Goal: Obtain resource: Obtain resource

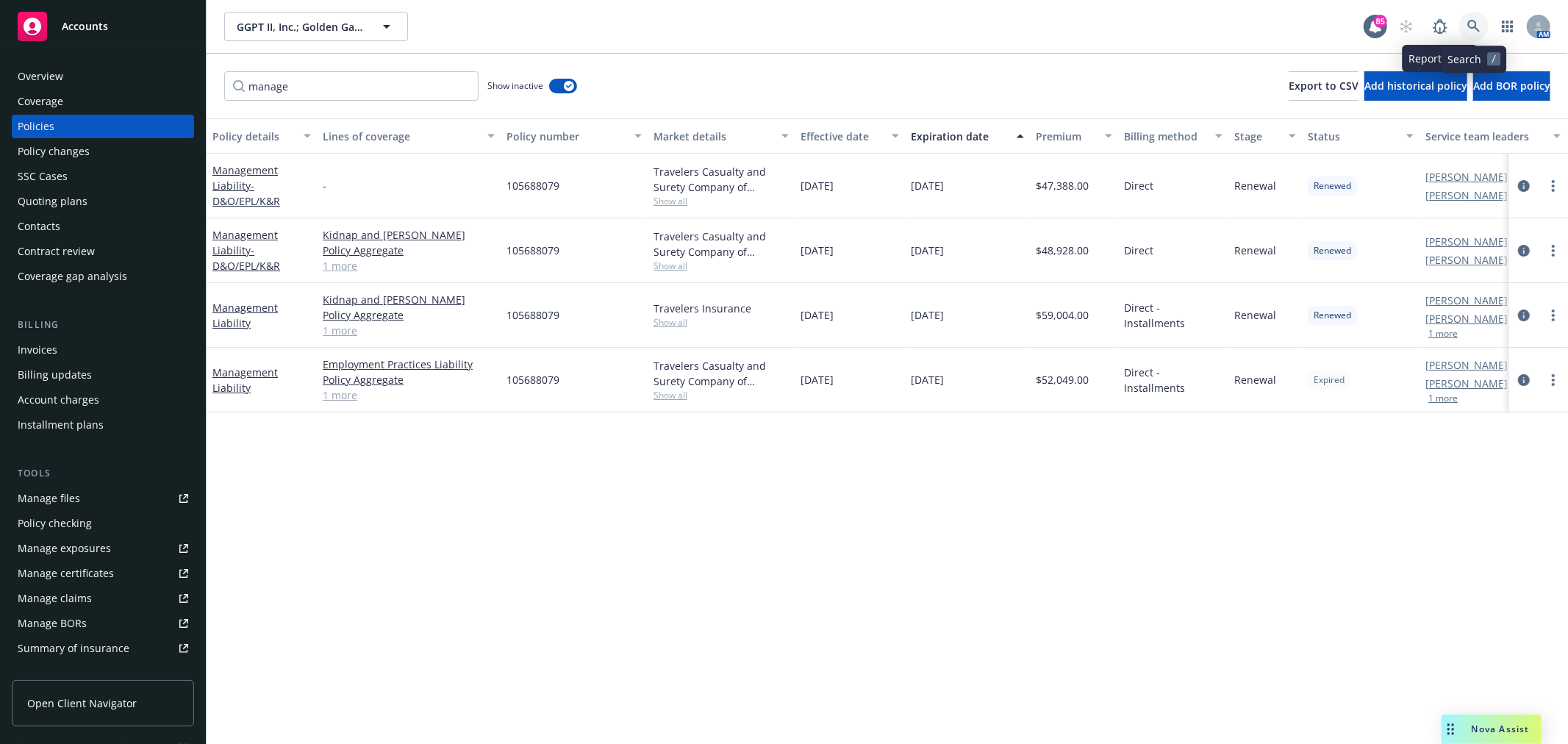
click at [1473, 25] on icon at bounding box center [1473, 26] width 13 height 13
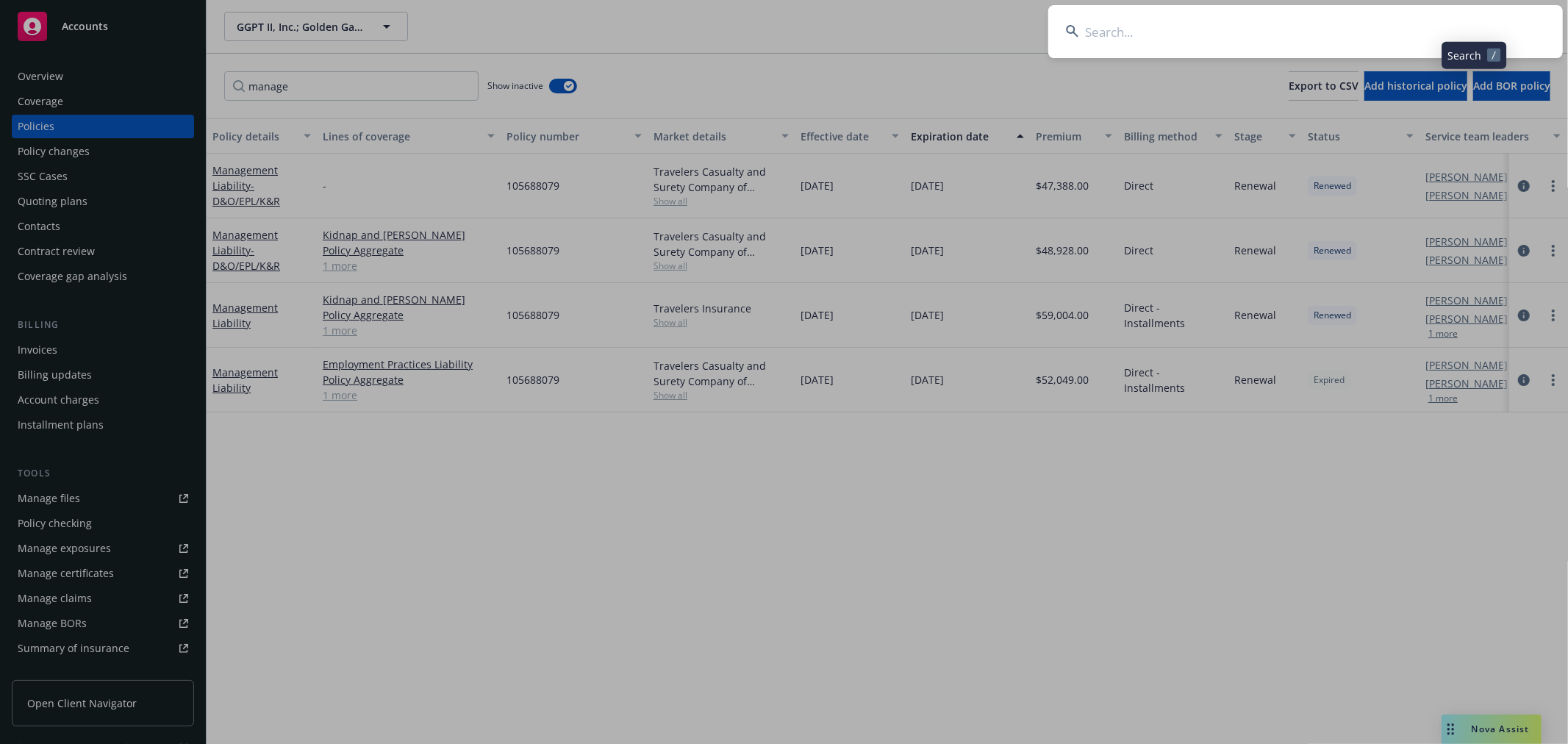
drag, startPoint x: 1144, startPoint y: 32, endPoint x: 1135, endPoint y: 27, distance: 10.3
click at [1143, 32] on input at bounding box center [1305, 32] width 514 height 53
drag, startPoint x: 1221, startPoint y: 30, endPoint x: 1041, endPoint y: 24, distance: 180.1
click at [1041, 24] on div "[DEMOGRAPHIC_DATA] community" at bounding box center [784, 372] width 1568 height 744
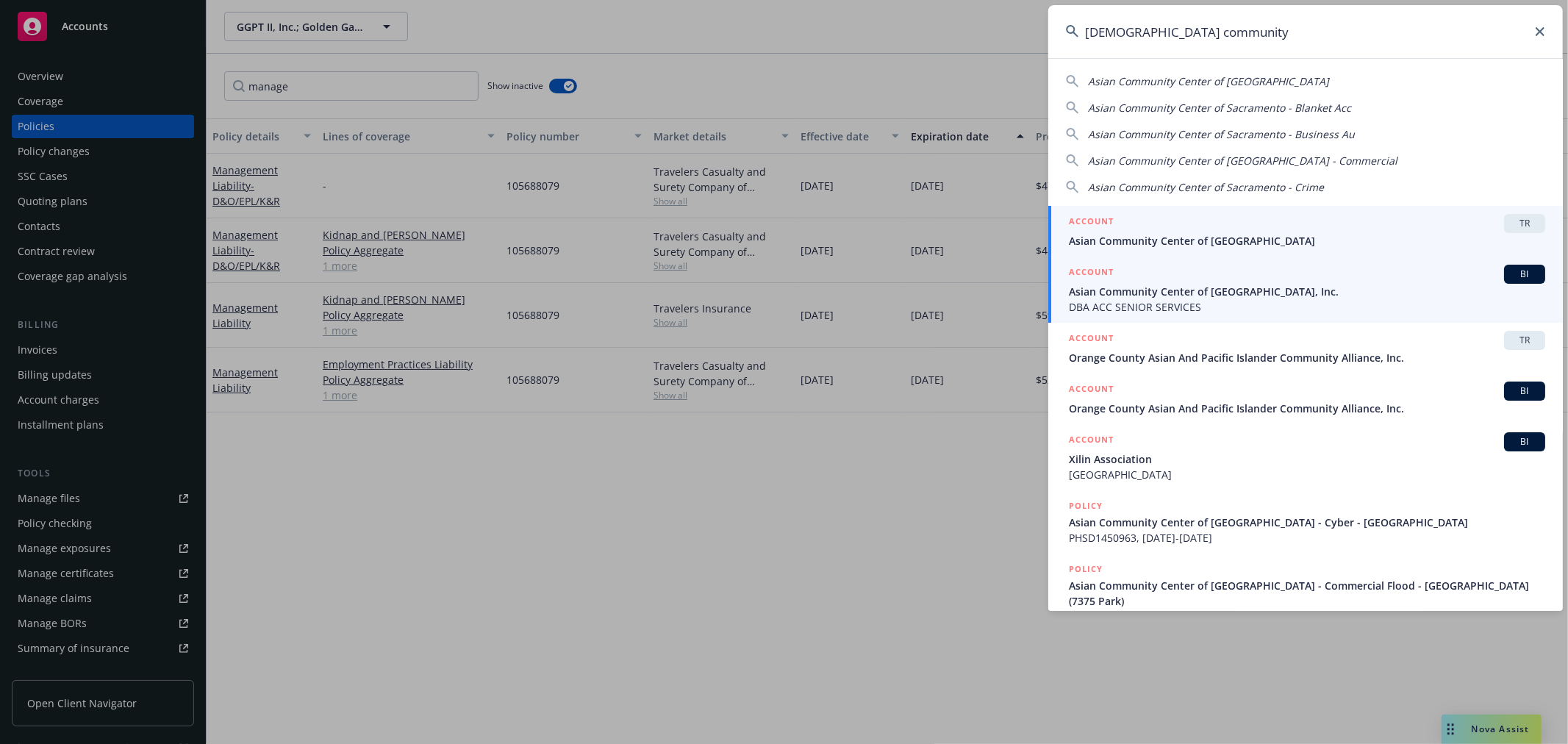
type input "[DEMOGRAPHIC_DATA] community"
click at [1203, 289] on span "Asian Community Center of [GEOGRAPHIC_DATA], Inc." at bounding box center [1307, 292] width 476 height 16
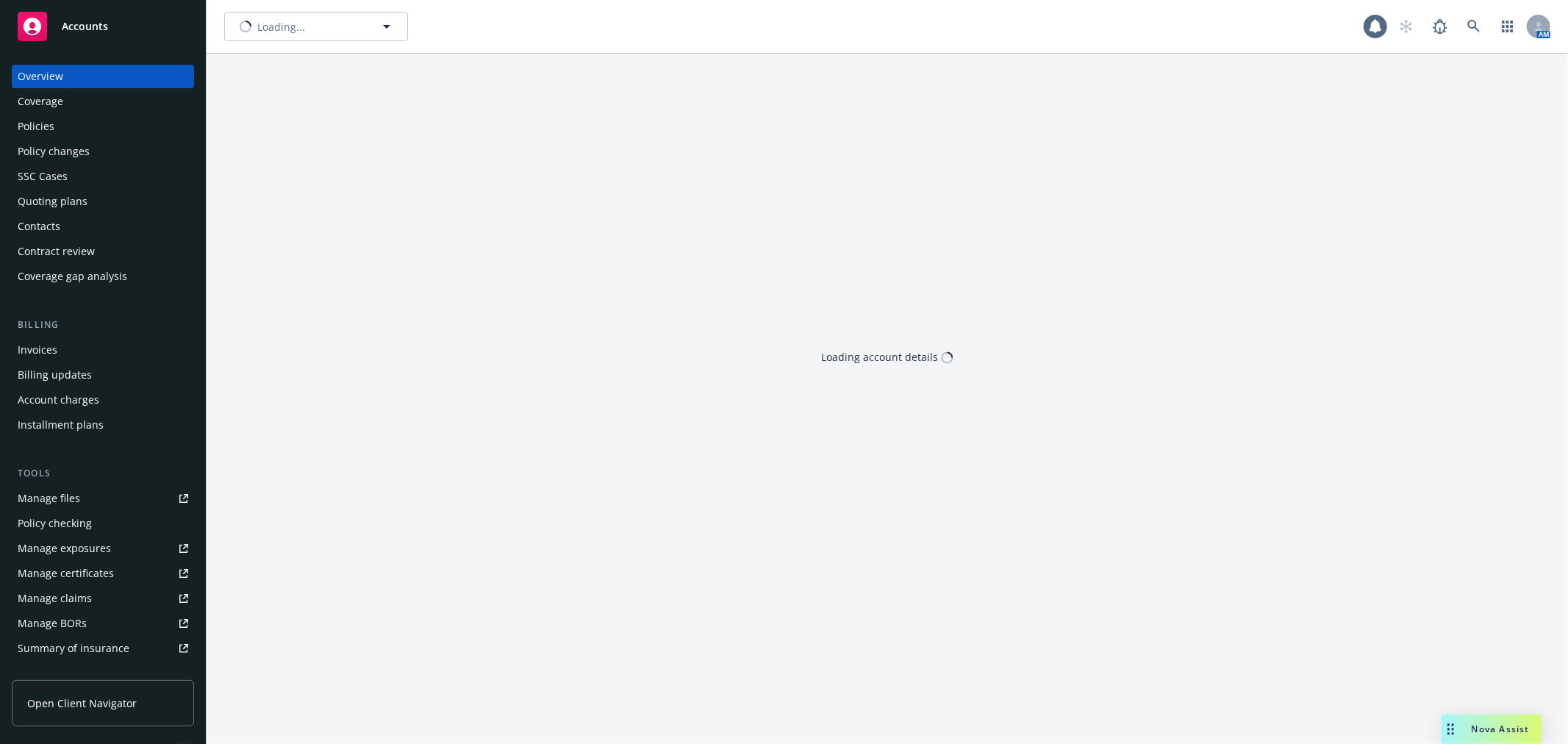
click at [110, 133] on div "Policies" at bounding box center [103, 126] width 171 height 23
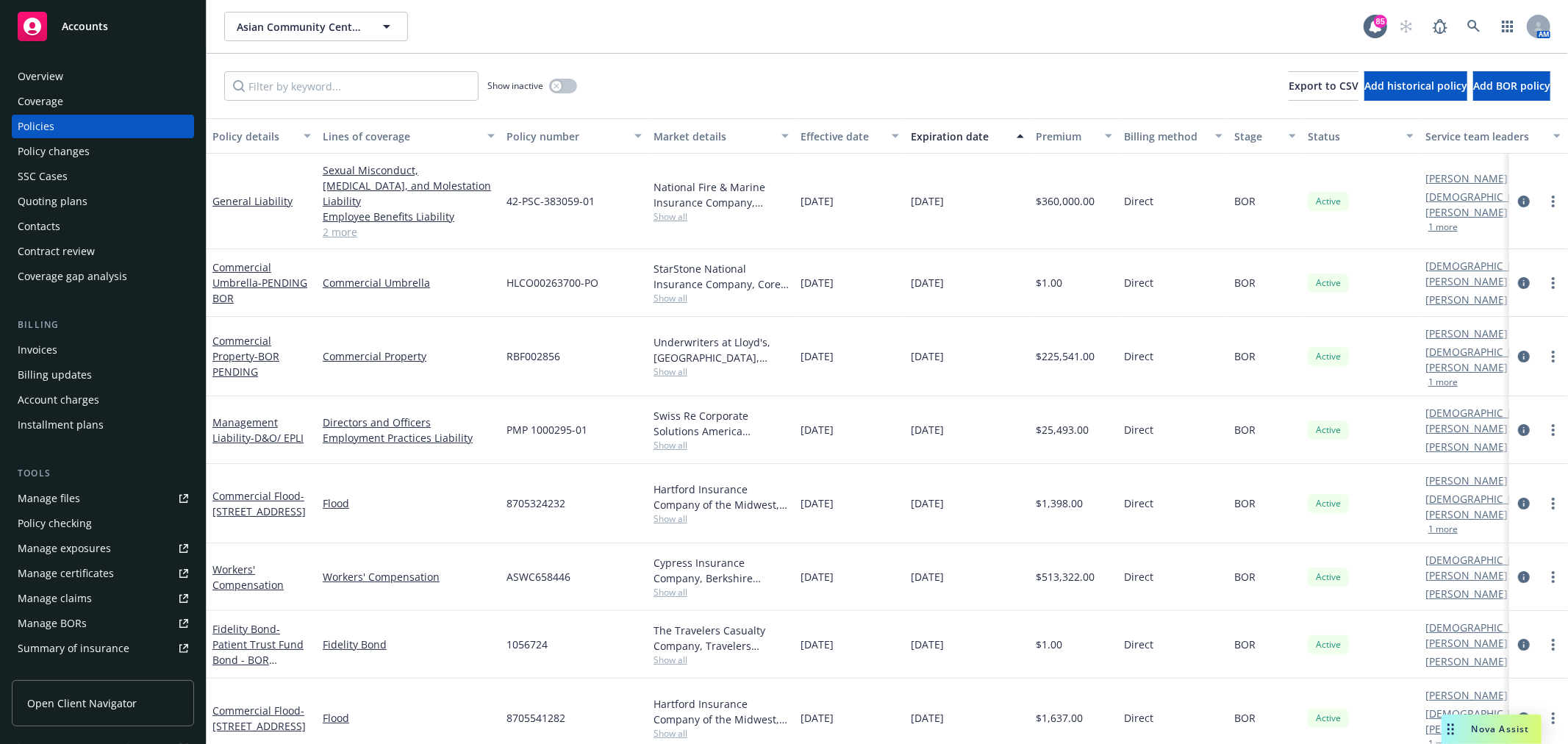
click at [71, 125] on div "Policies" at bounding box center [103, 126] width 171 height 23
click at [338, 88] on input "Filter by keyword..." at bounding box center [351, 86] width 254 height 29
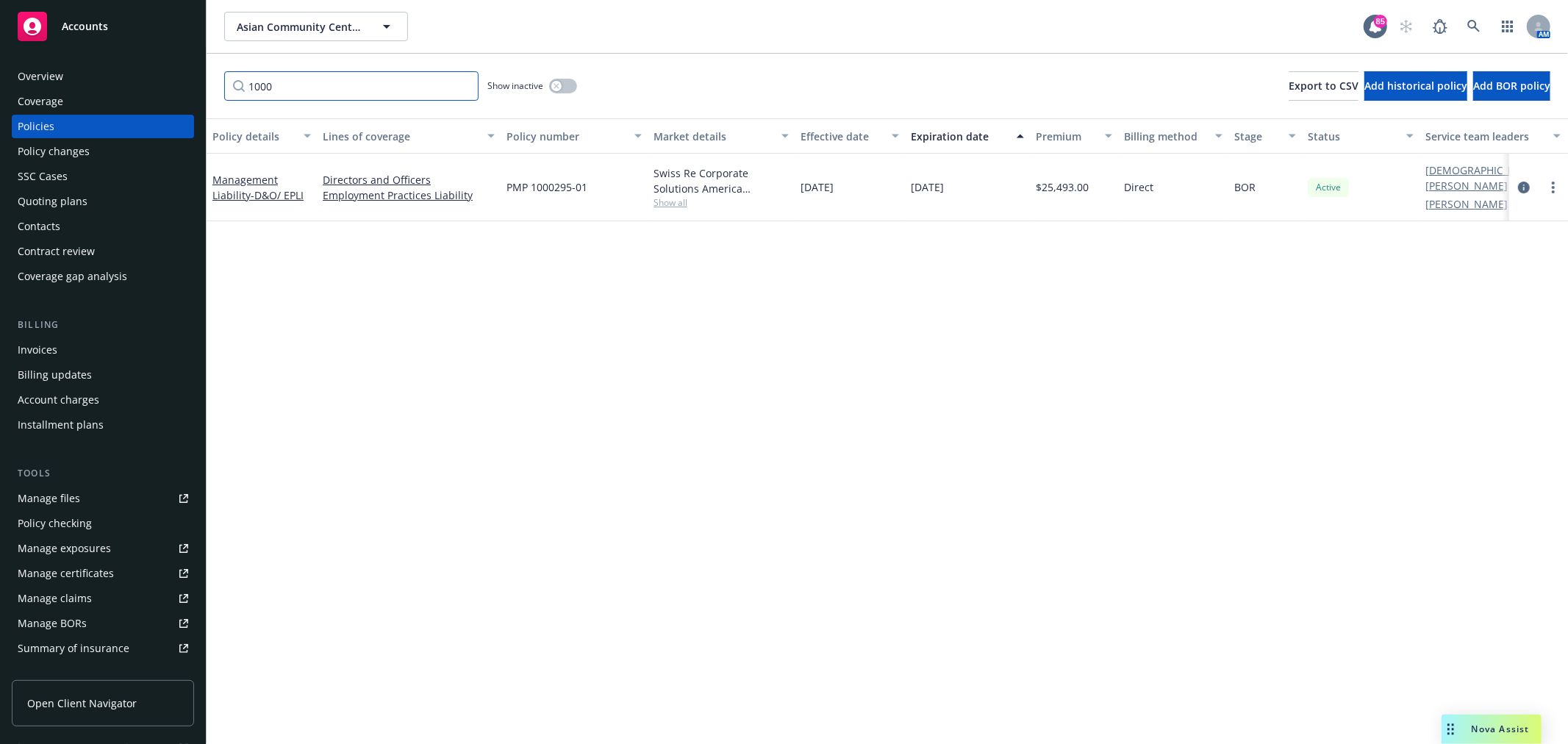
type input "1000"
click at [248, 180] on link "Management Liability - D&O/ EPLI" at bounding box center [258, 188] width 91 height 29
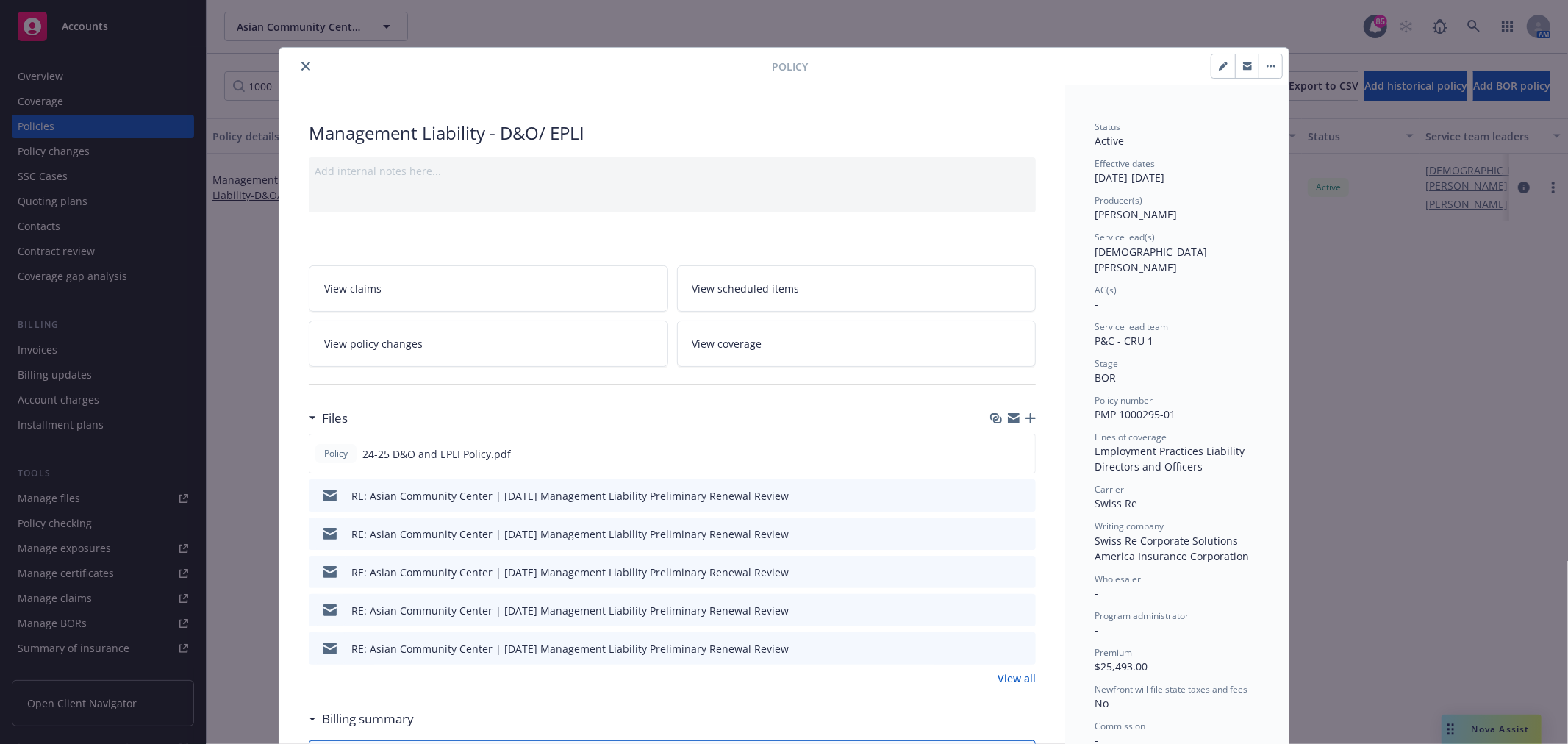
click at [1023, 681] on link "View all" at bounding box center [1016, 678] width 38 height 16
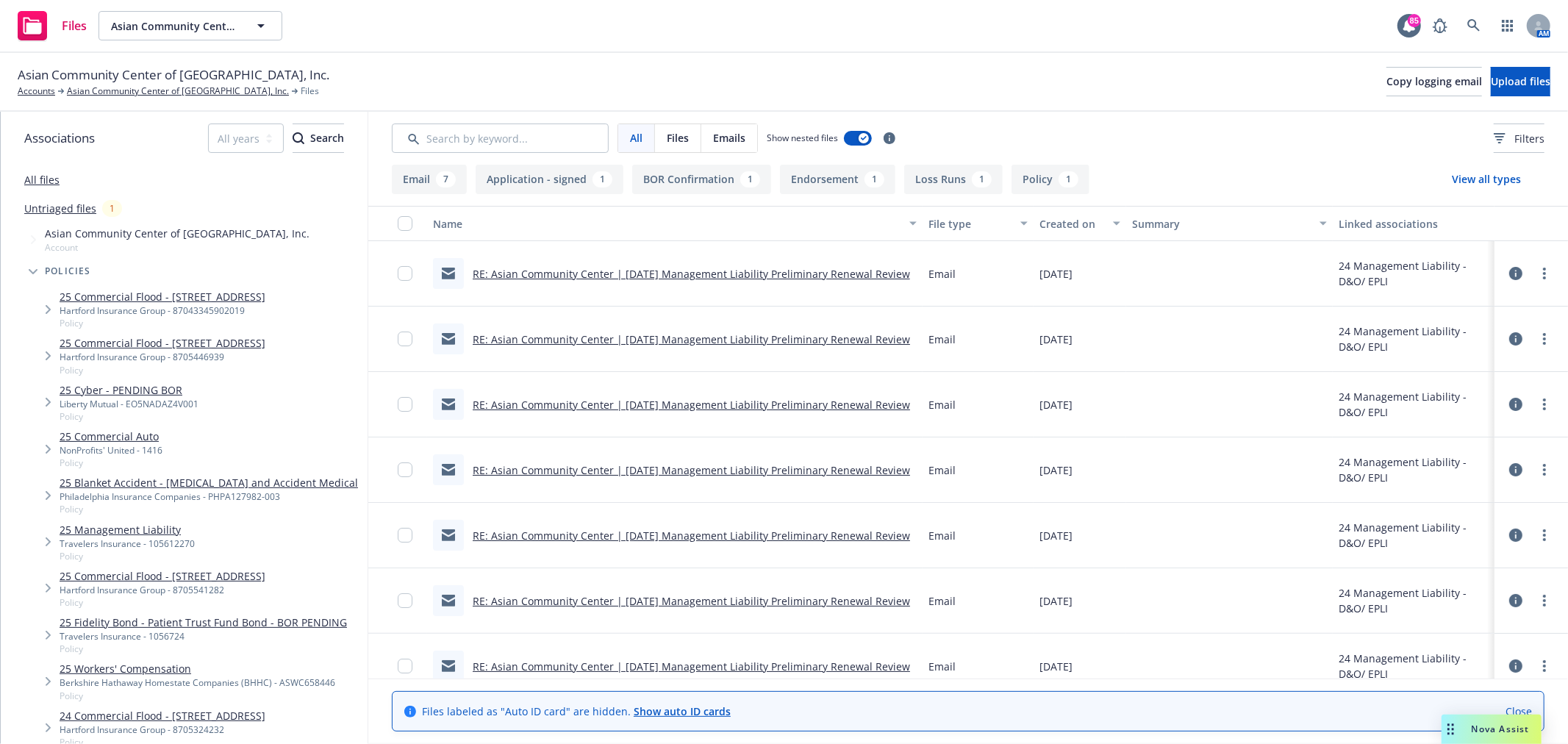
click at [680, 272] on link "RE: Asian Community Center | [DATE] Management Liability Preliminary Renewal Re…" at bounding box center [691, 274] width 438 height 14
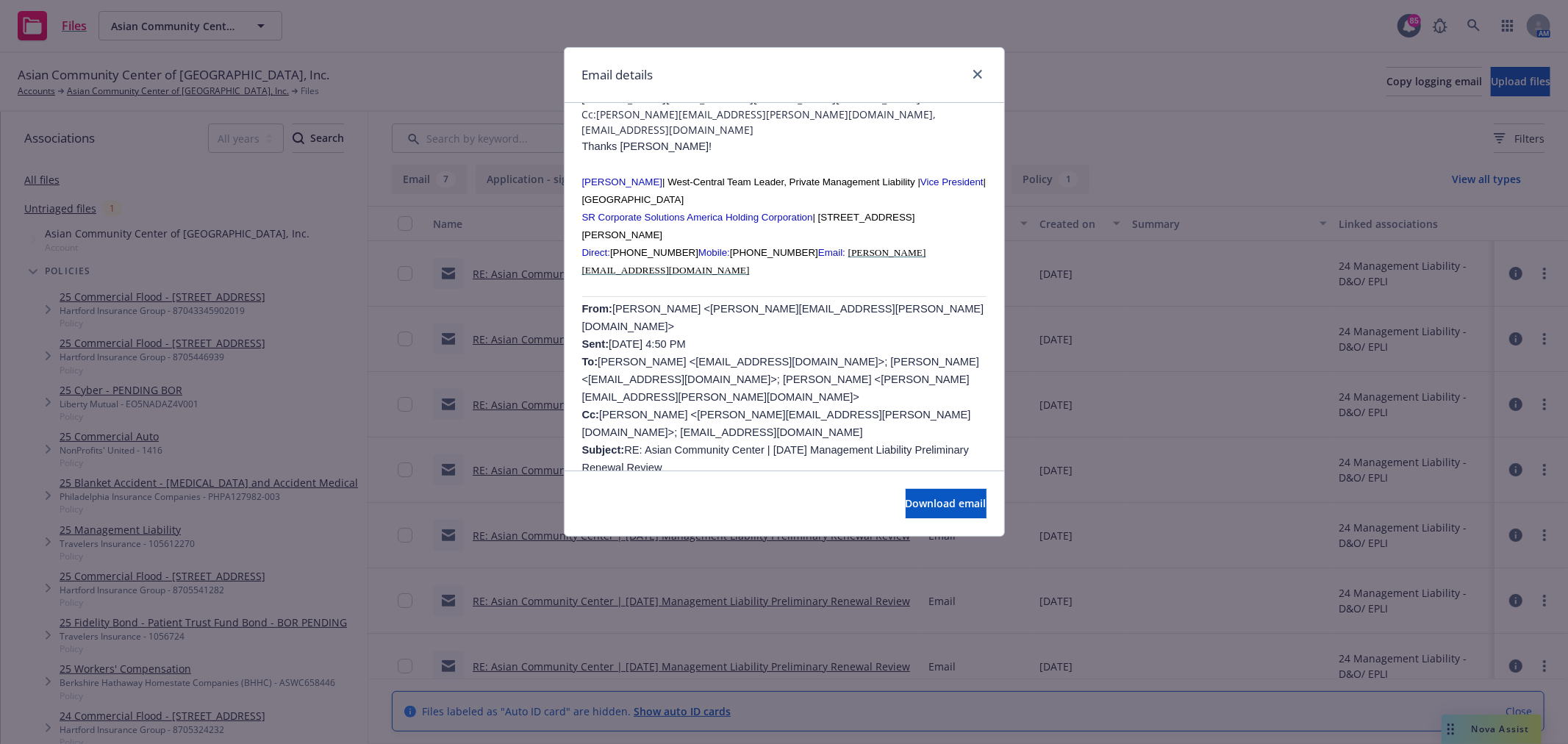
scroll to position [81, 0]
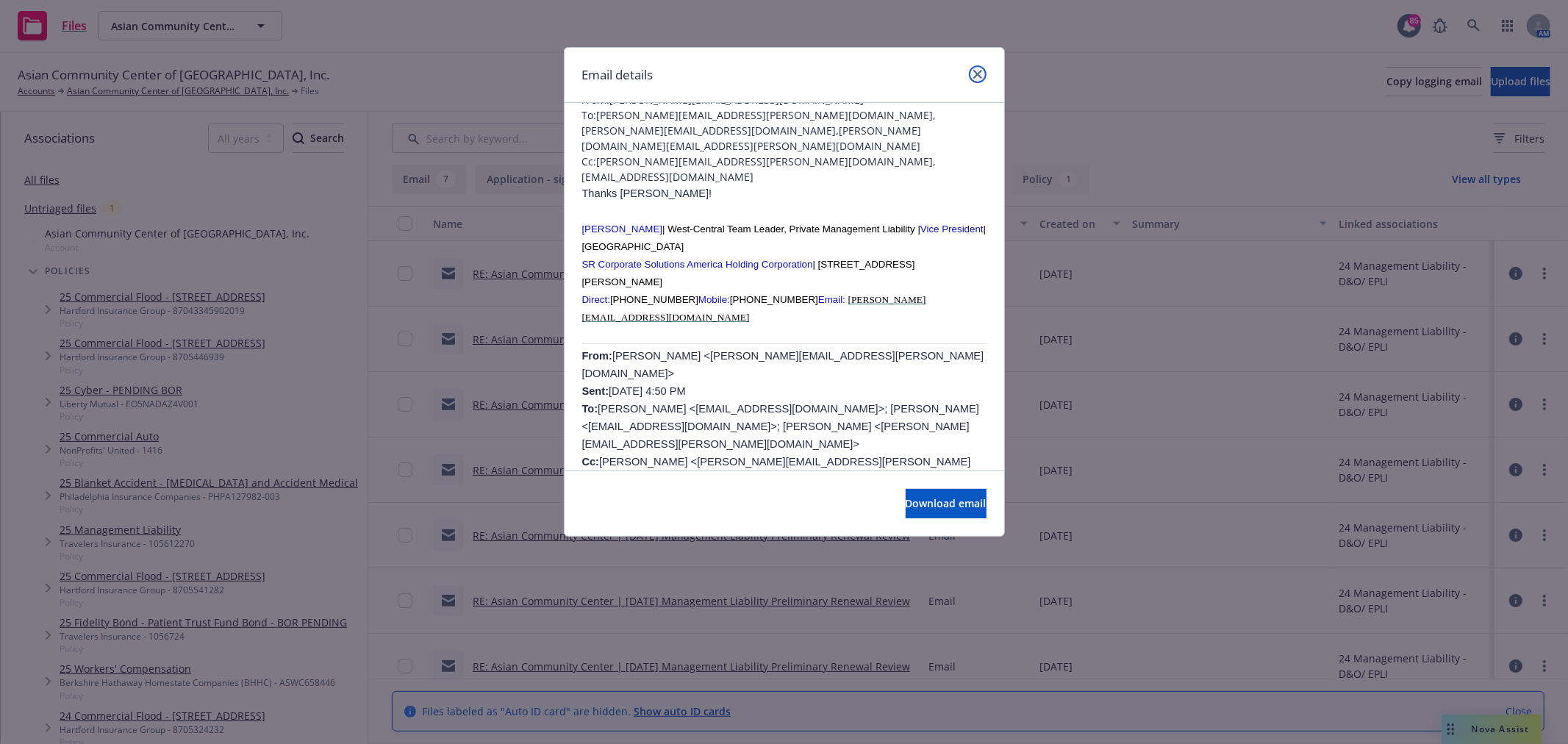
click at [978, 74] on icon "close" at bounding box center [977, 74] width 9 height 9
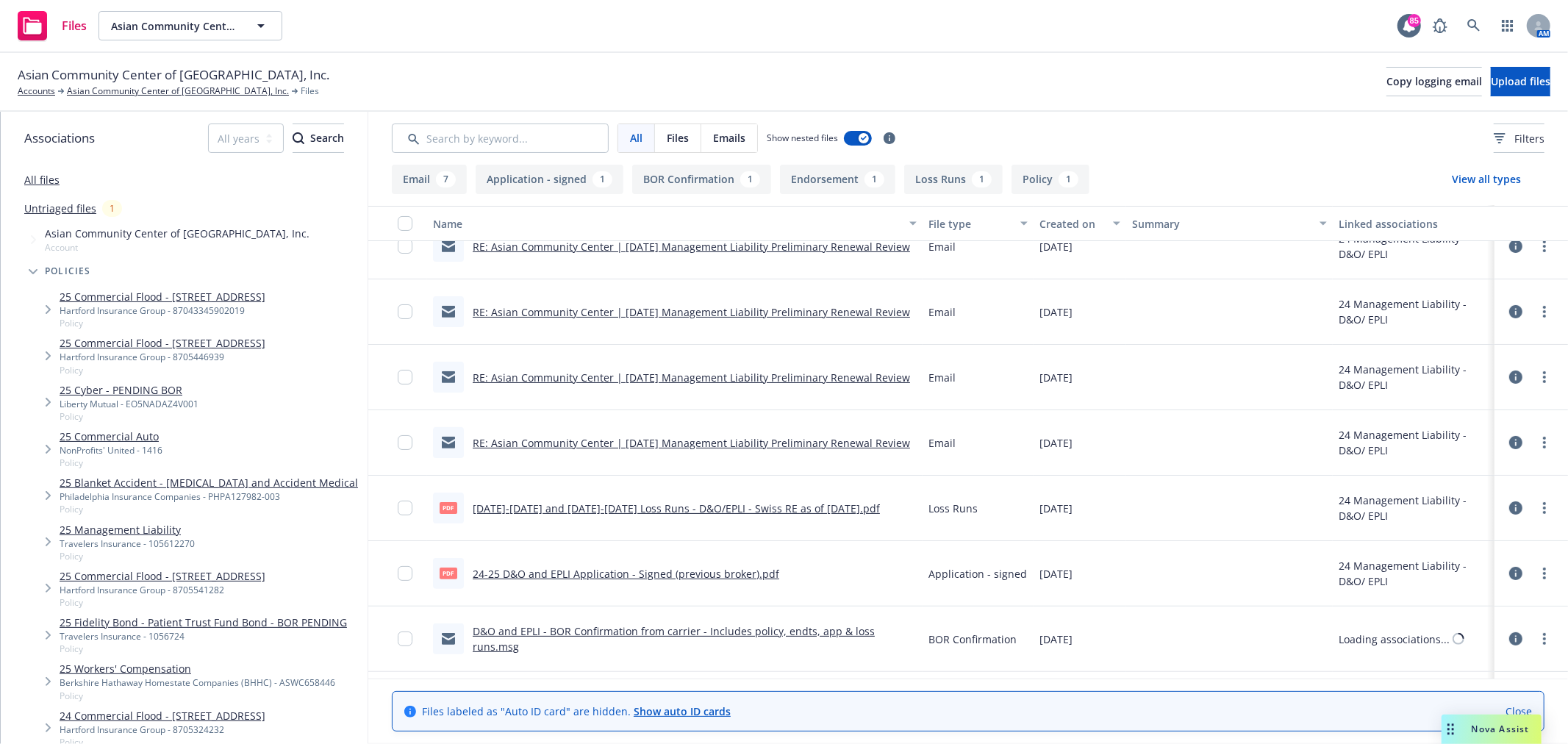
scroll to position [244, 0]
